Goal: Find specific page/section: Find specific page/section

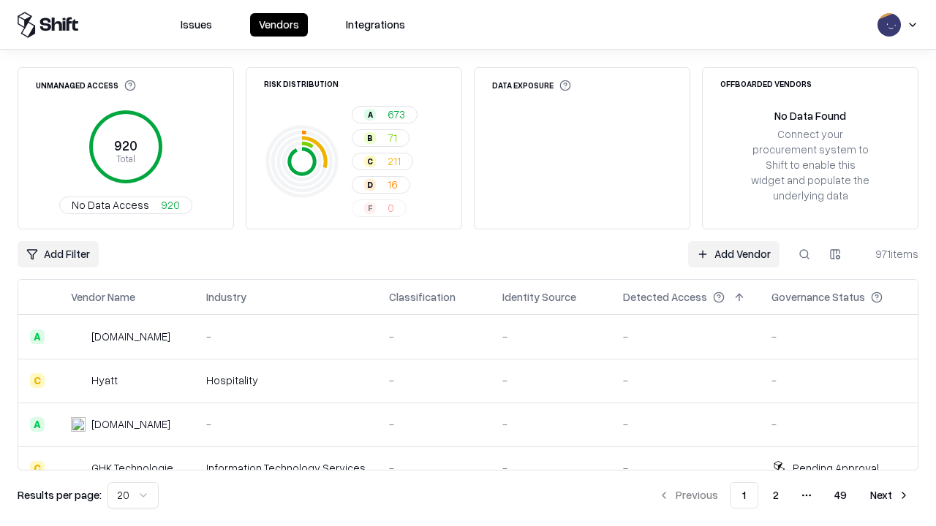
click at [468, 263] on div "Add Filter Add Vendor 971 items" at bounding box center [468, 254] width 901 height 26
click at [58, 254] on html "Issues Vendors Integrations Unmanaged Access 920 Total No Data Access 920 Risk …" at bounding box center [468, 263] width 936 height 526
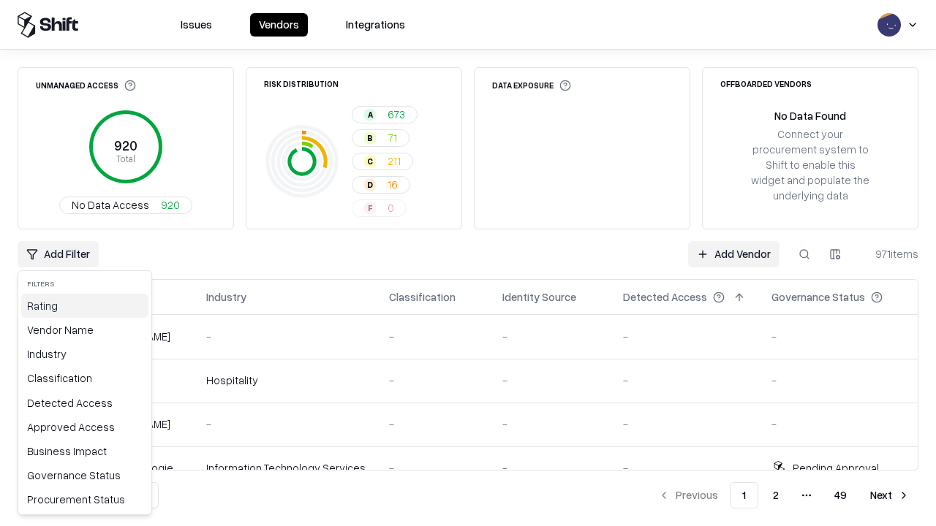
click at [85, 306] on div "Rating" at bounding box center [84, 306] width 127 height 24
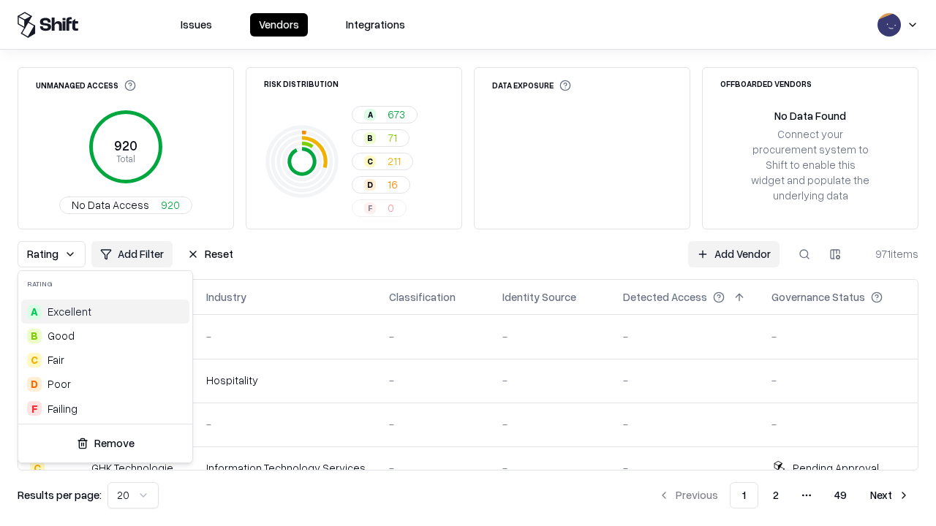
click at [468, 263] on html "Issues Vendors Integrations Unmanaged Access 920 Total No Data Access 920 Risk …" at bounding box center [468, 263] width 936 height 526
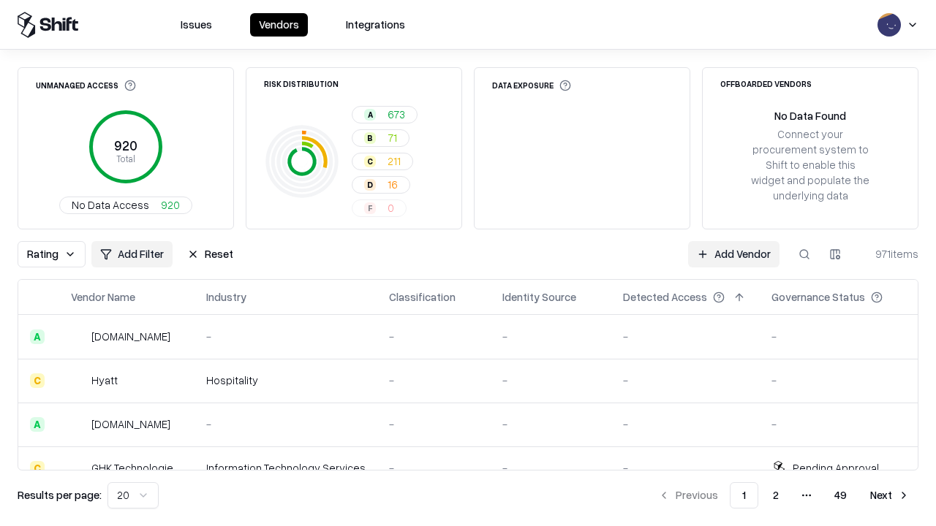
click at [210, 254] on button "Reset" at bounding box center [210, 254] width 64 height 26
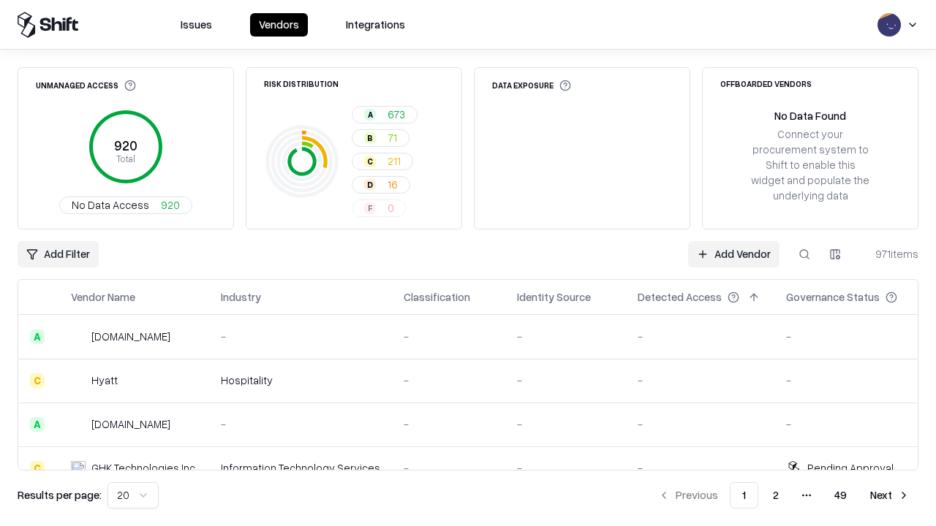
click at [468, 263] on div "Add Filter Add Vendor 971 items" at bounding box center [468, 254] width 901 height 26
click at [58, 254] on html "Issues Vendors Integrations Unmanaged Access 920 Total No Data Access 920 Risk …" at bounding box center [468, 263] width 936 height 526
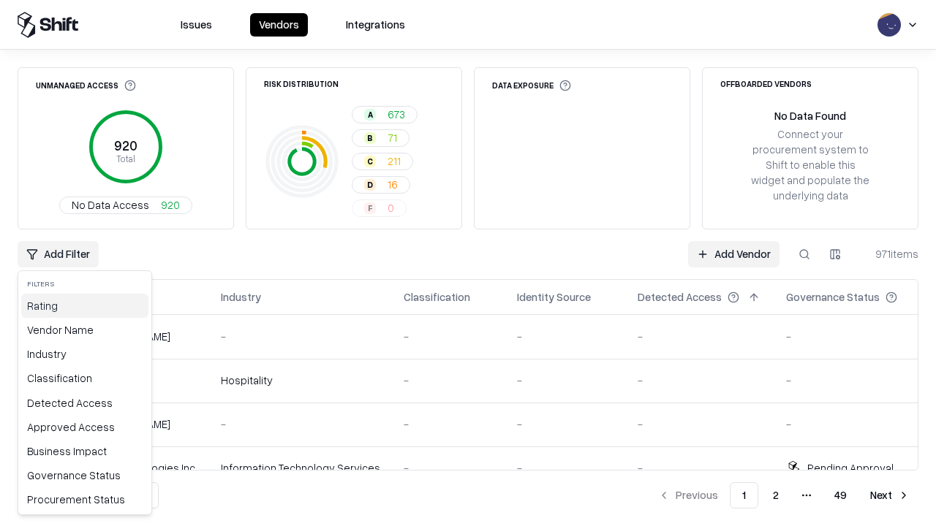
click at [85, 306] on div "Rating" at bounding box center [84, 306] width 127 height 24
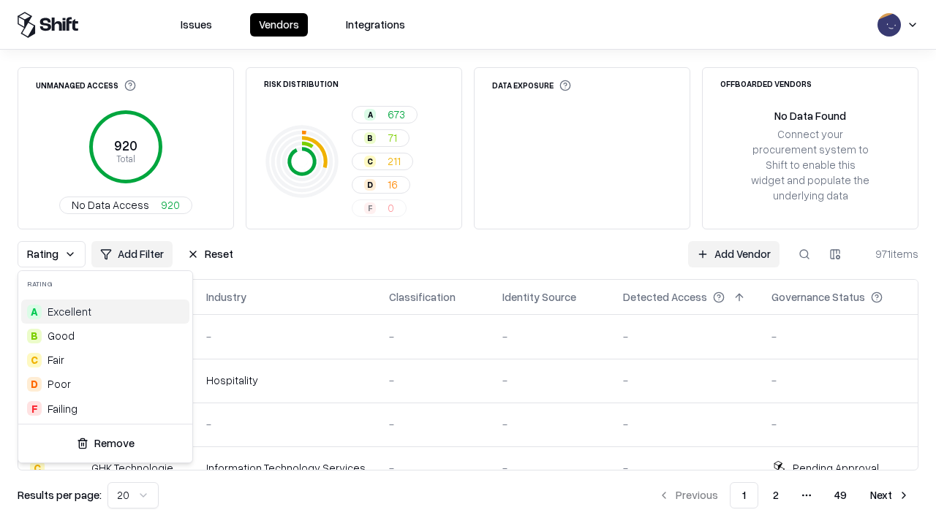
click at [105, 409] on div "F Failing" at bounding box center [105, 409] width 168 height 24
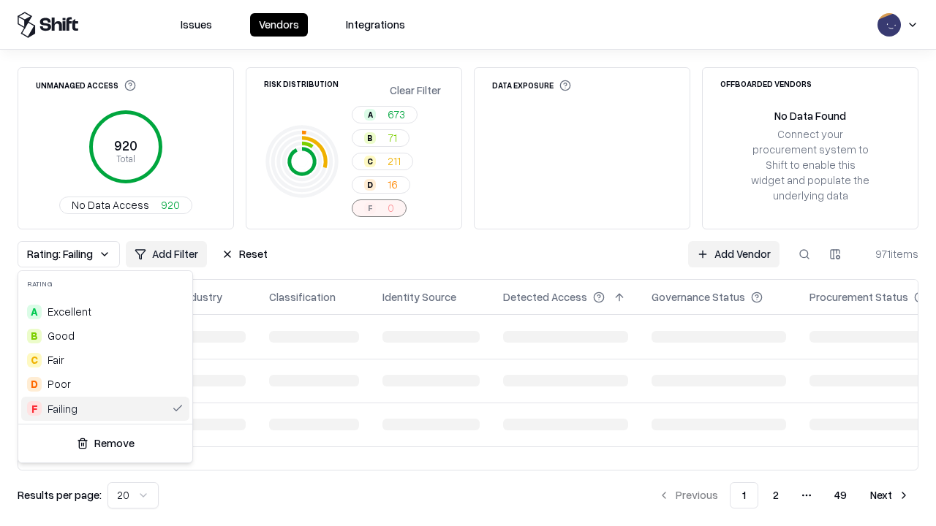
click at [468, 263] on html "Issues Vendors Integrations Unmanaged Access 920 Total No Data Access 920 Risk …" at bounding box center [468, 263] width 936 height 526
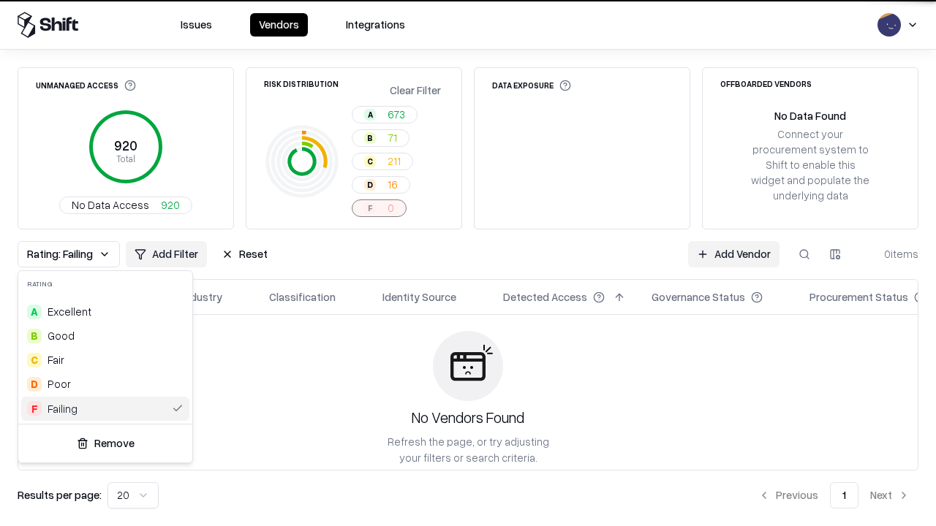
click at [468, 263] on div "Rating: Failing Add Filter Reset Add Vendor 0 items" at bounding box center [468, 254] width 901 height 26
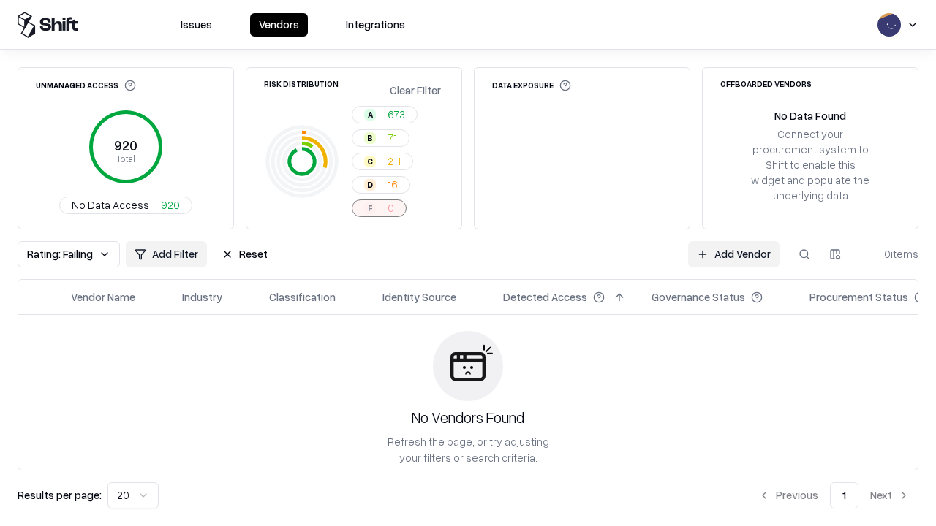
click at [244, 254] on button "Reset" at bounding box center [245, 254] width 64 height 26
click at [468, 263] on div "Add Filter Add Vendor 0 items" at bounding box center [468, 254] width 901 height 26
click at [58, 254] on html "Issues Vendors Integrations Unmanaged Access 920 Total No Data Access 920 Risk …" at bounding box center [468, 263] width 936 height 526
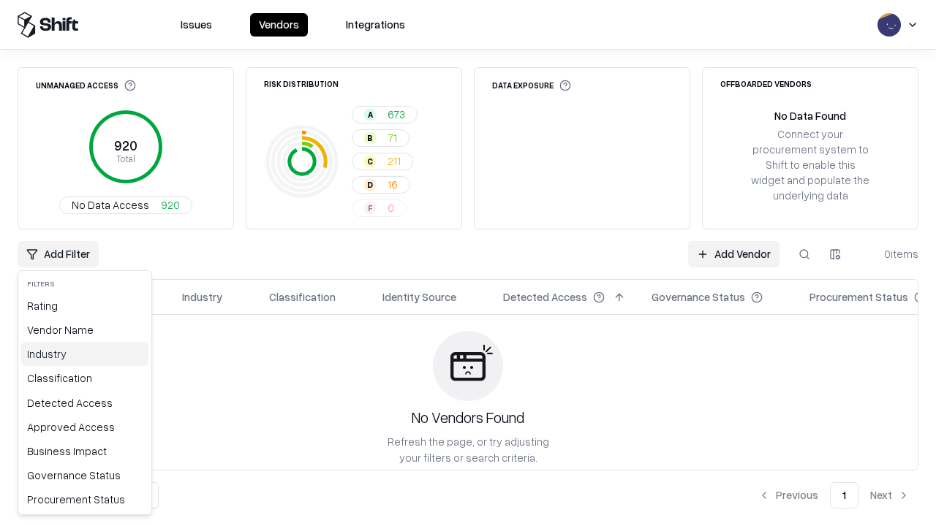
click at [85, 354] on div "Industry" at bounding box center [84, 354] width 127 height 24
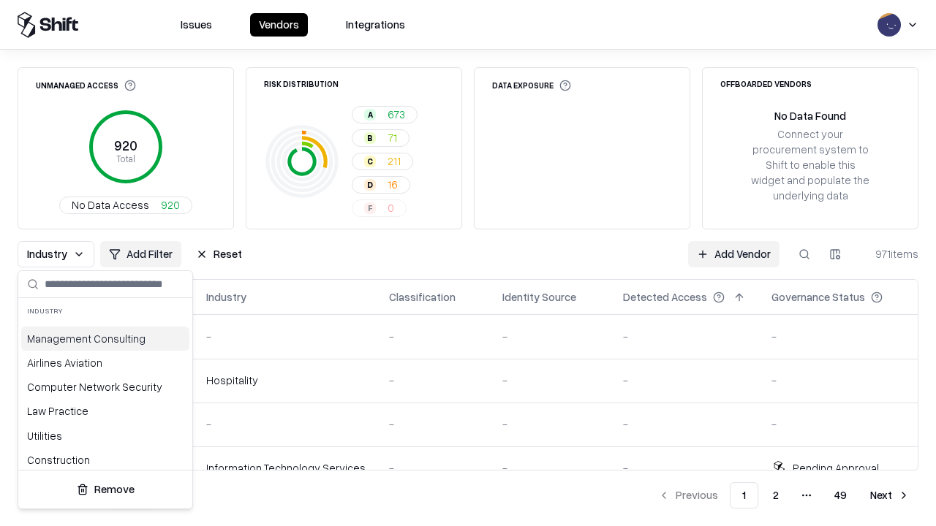
click at [468, 263] on html "Issues Vendors Integrations Unmanaged Access 920 Total No Data Access 920 Risk …" at bounding box center [468, 263] width 936 height 526
click at [468, 263] on div "Industry Add Filter Reset Add Vendor 971 items" at bounding box center [468, 254] width 901 height 26
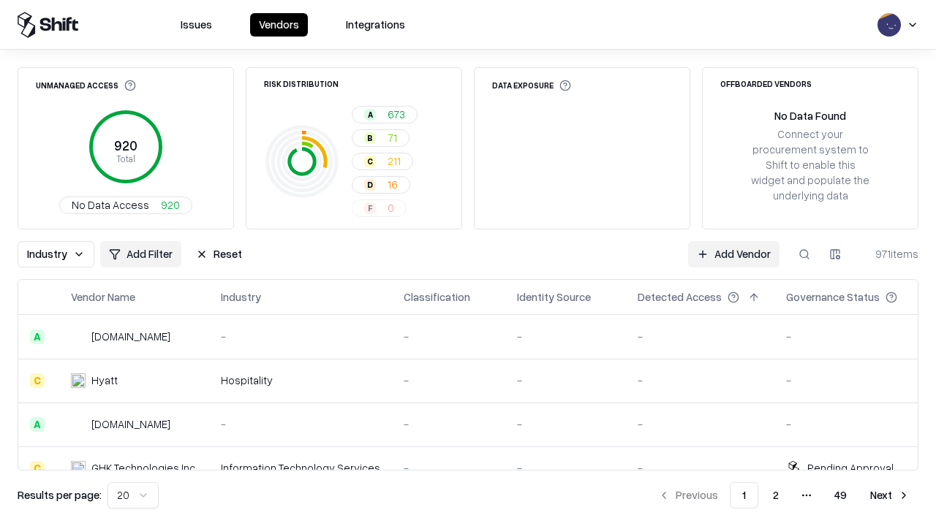
click at [219, 254] on button "Reset" at bounding box center [219, 254] width 64 height 26
click at [468, 263] on div "Add Filter Add Vendor 971 items" at bounding box center [468, 254] width 901 height 26
click at [58, 254] on html "Issues Vendors Integrations Unmanaged Access 920 Total No Data Access 920 Risk …" at bounding box center [468, 263] width 936 height 526
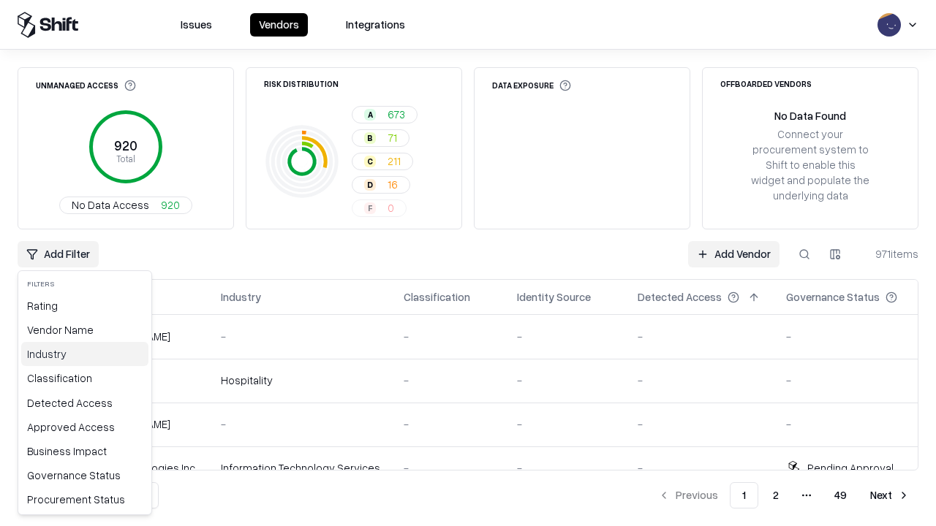
click at [85, 354] on div "Industry" at bounding box center [84, 354] width 127 height 24
